Goal: Transaction & Acquisition: Book appointment/travel/reservation

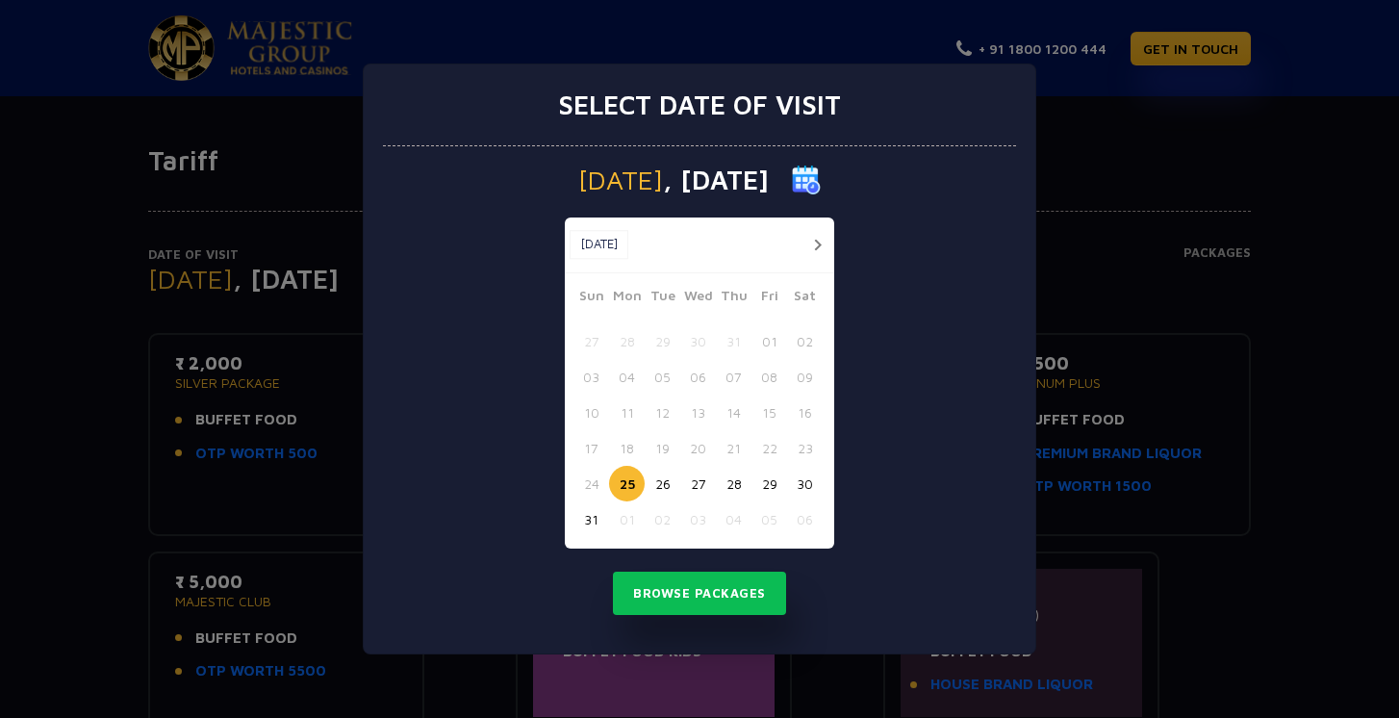
click at [815, 244] on button "button" at bounding box center [817, 245] width 24 height 24
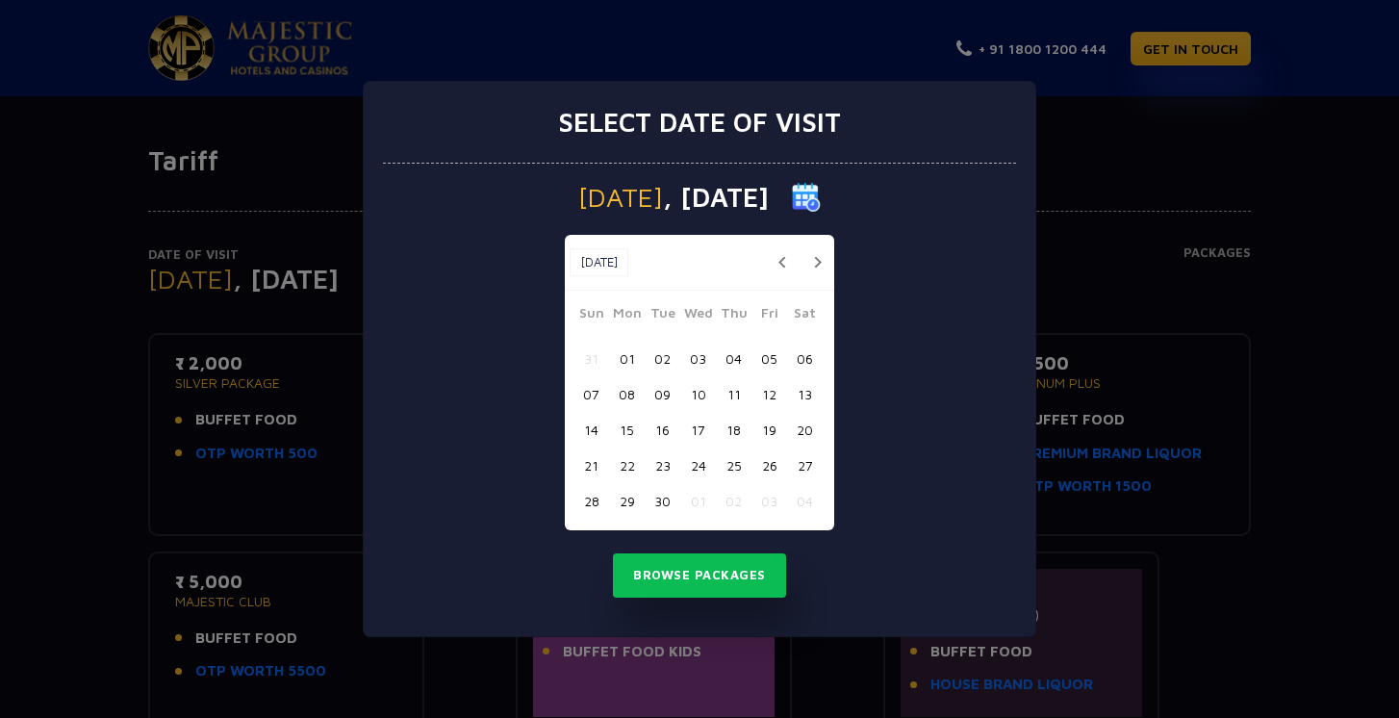
click at [764, 361] on button "05" at bounding box center [769, 359] width 36 height 36
click at [713, 568] on button "Browse Packages" at bounding box center [699, 575] width 173 height 44
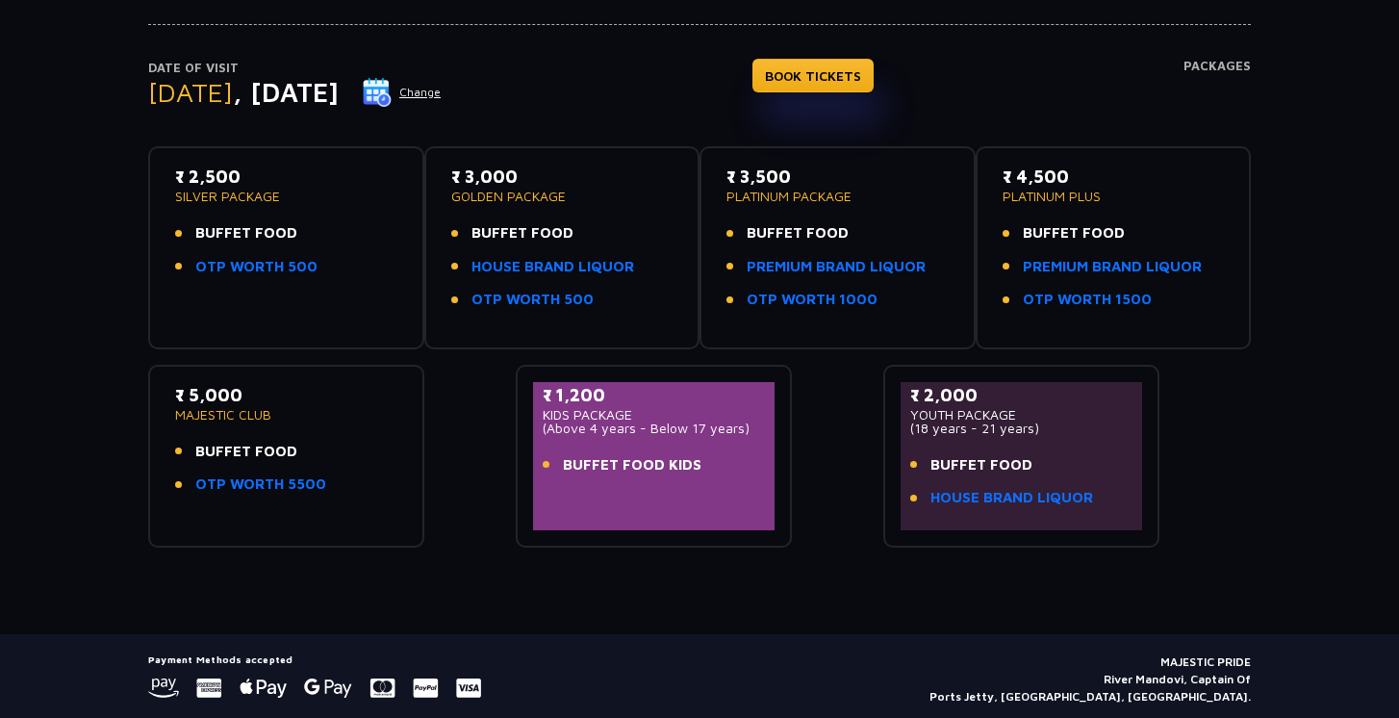
scroll to position [190, 0]
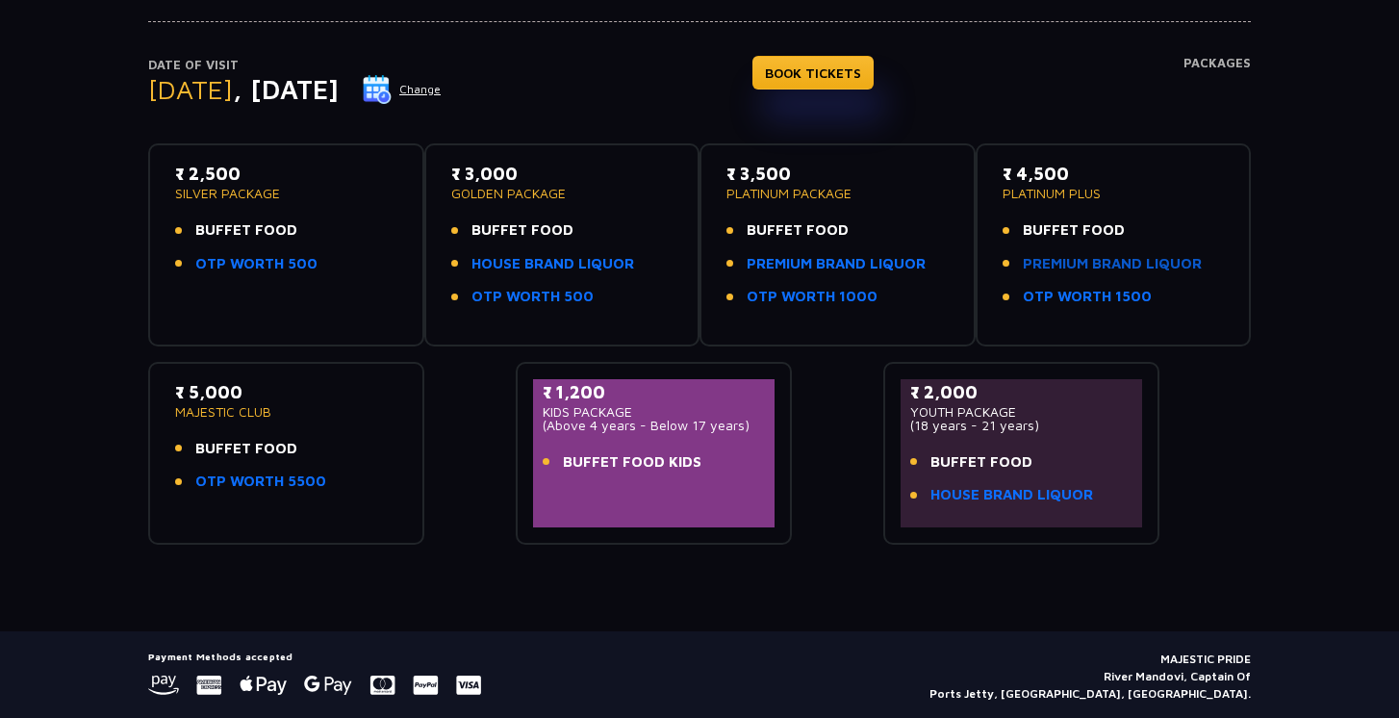
click at [1065, 263] on link "PREMIUM BRAND LIQUOR" at bounding box center [1112, 264] width 179 height 22
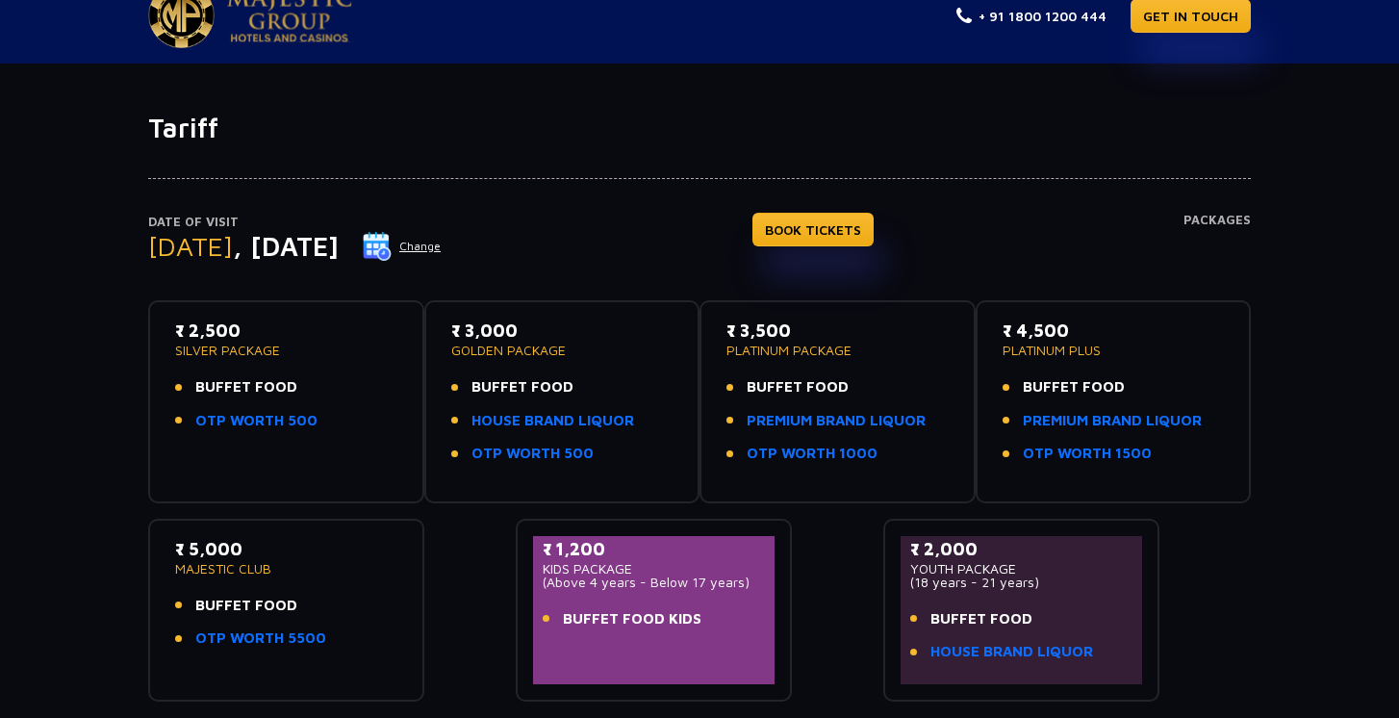
scroll to position [0, 0]
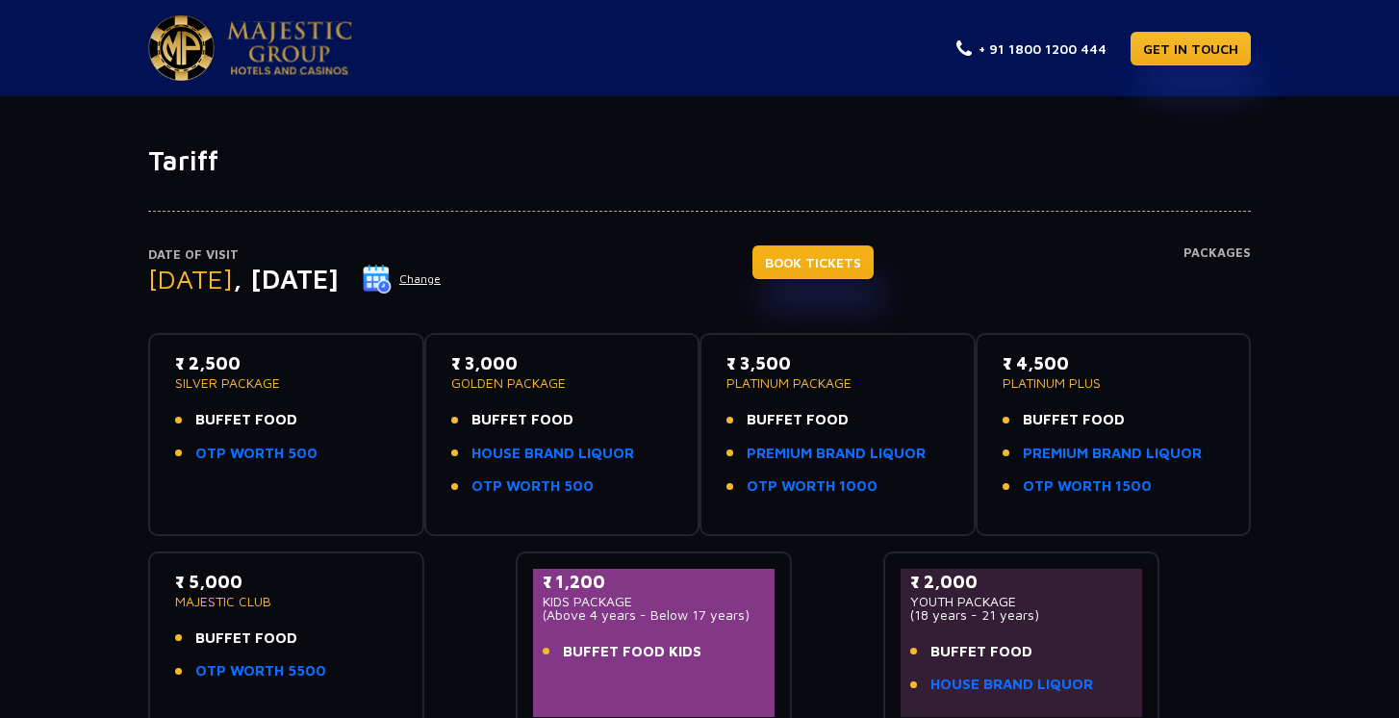
click at [872, 267] on link "BOOK TICKETS" at bounding box center [812, 262] width 121 height 34
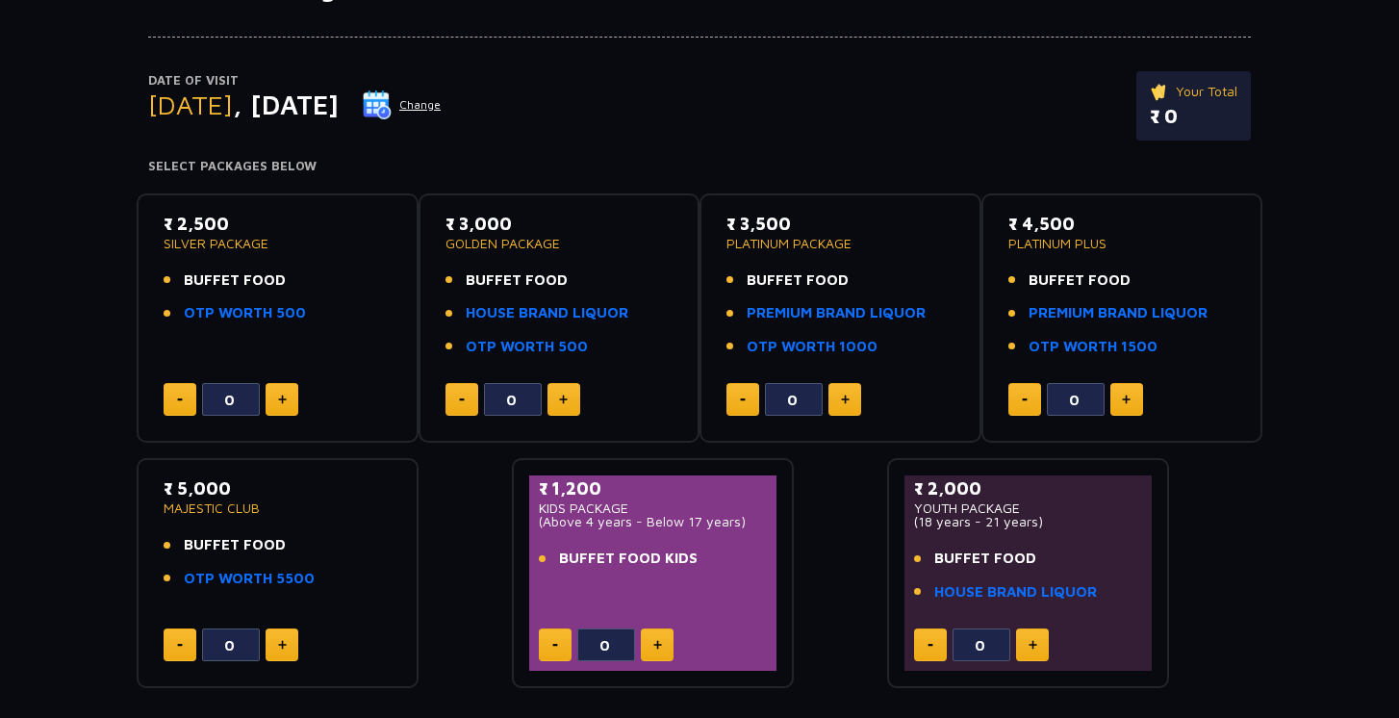
scroll to position [175, 0]
click at [1086, 343] on link "OTP WORTH 1500" at bounding box center [1092, 346] width 129 height 22
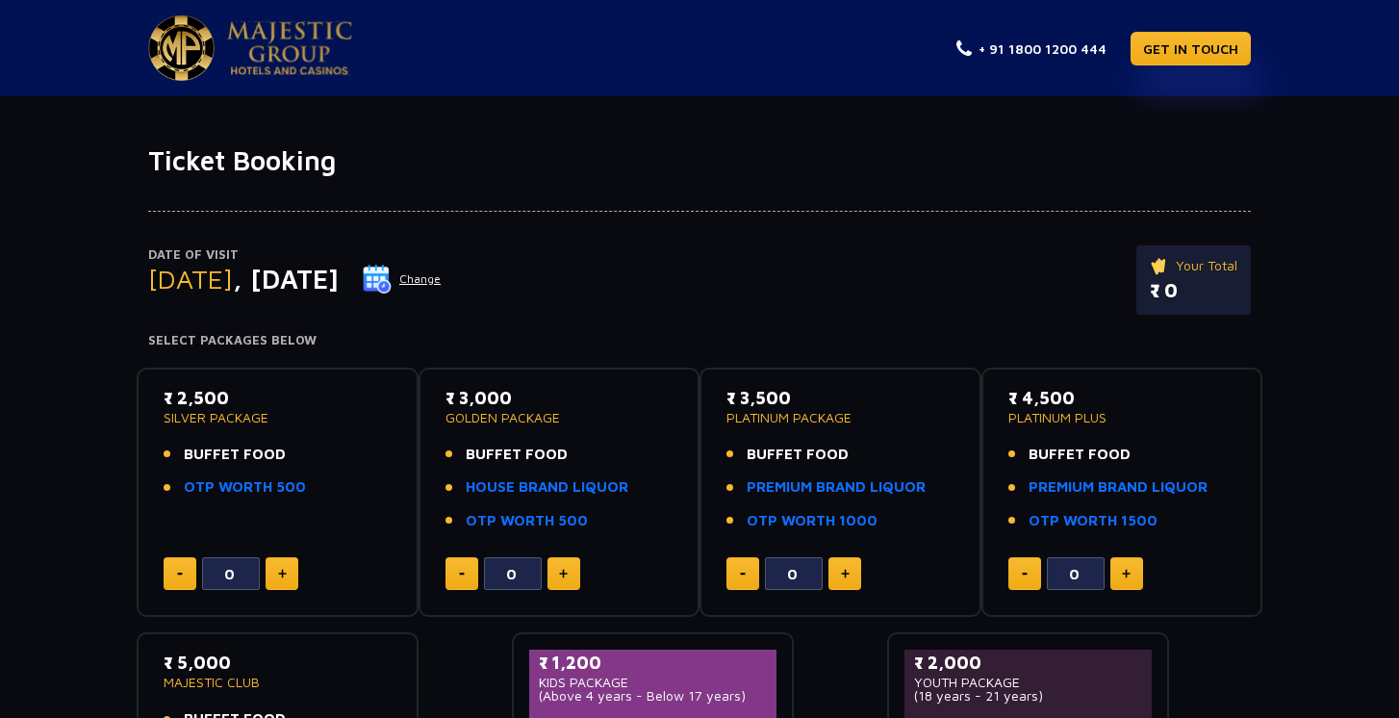
scroll to position [175, 0]
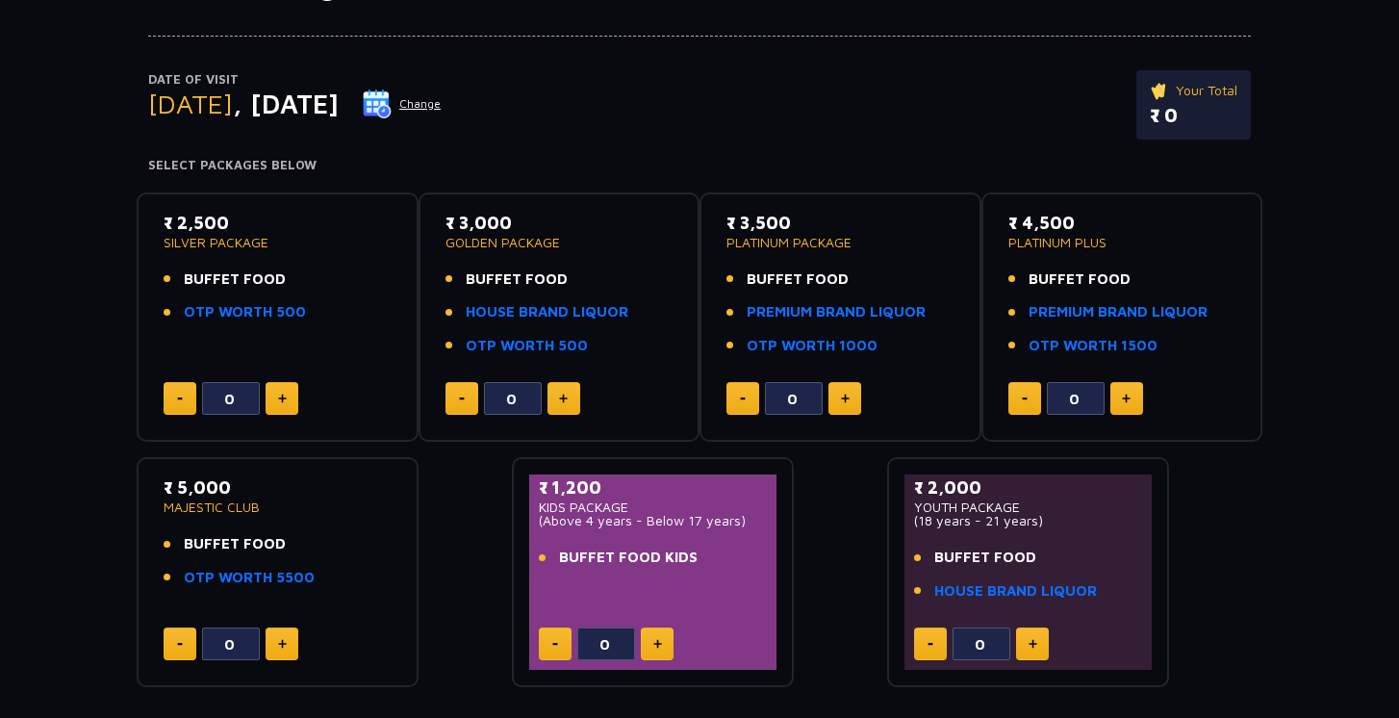
click at [442, 106] on button "Change" at bounding box center [402, 104] width 80 height 31
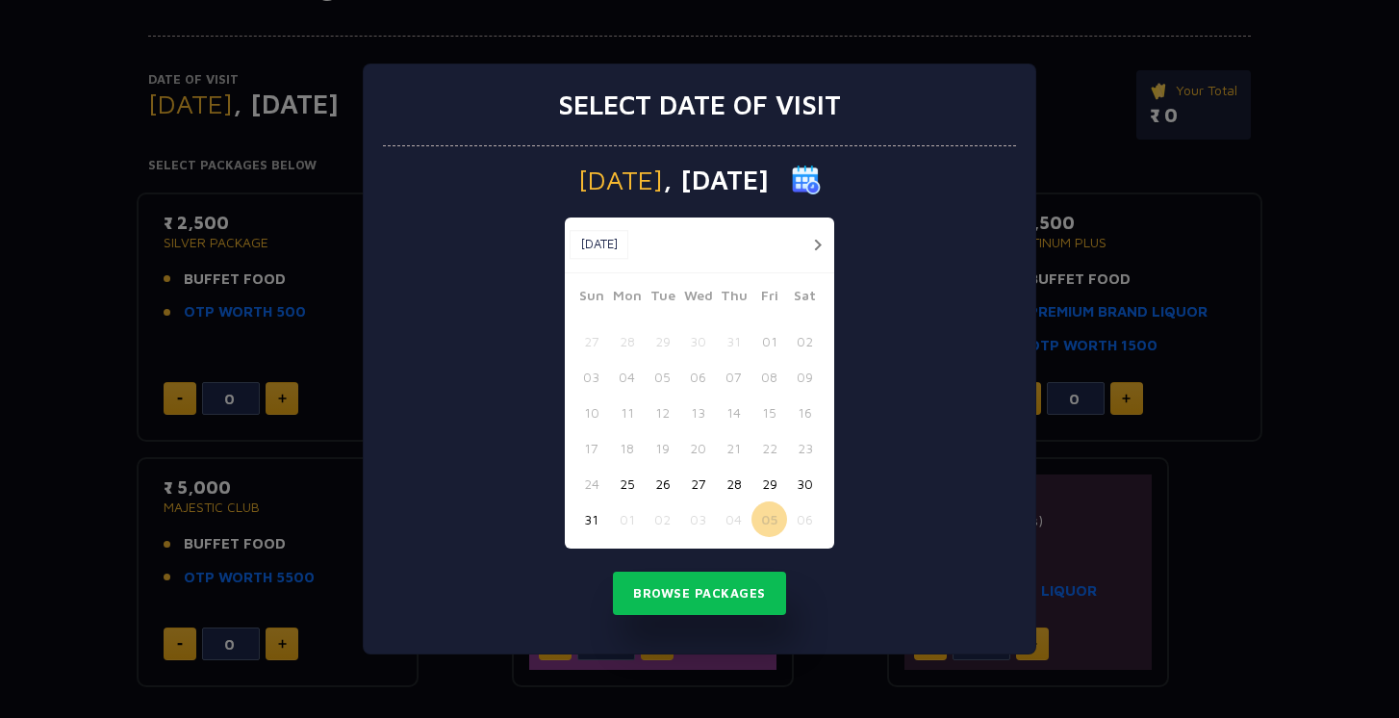
click at [632, 481] on button "25" at bounding box center [627, 484] width 36 height 36
click at [679, 589] on button "Browse Packages" at bounding box center [699, 593] width 173 height 44
